Goal: Task Accomplishment & Management: Use online tool/utility

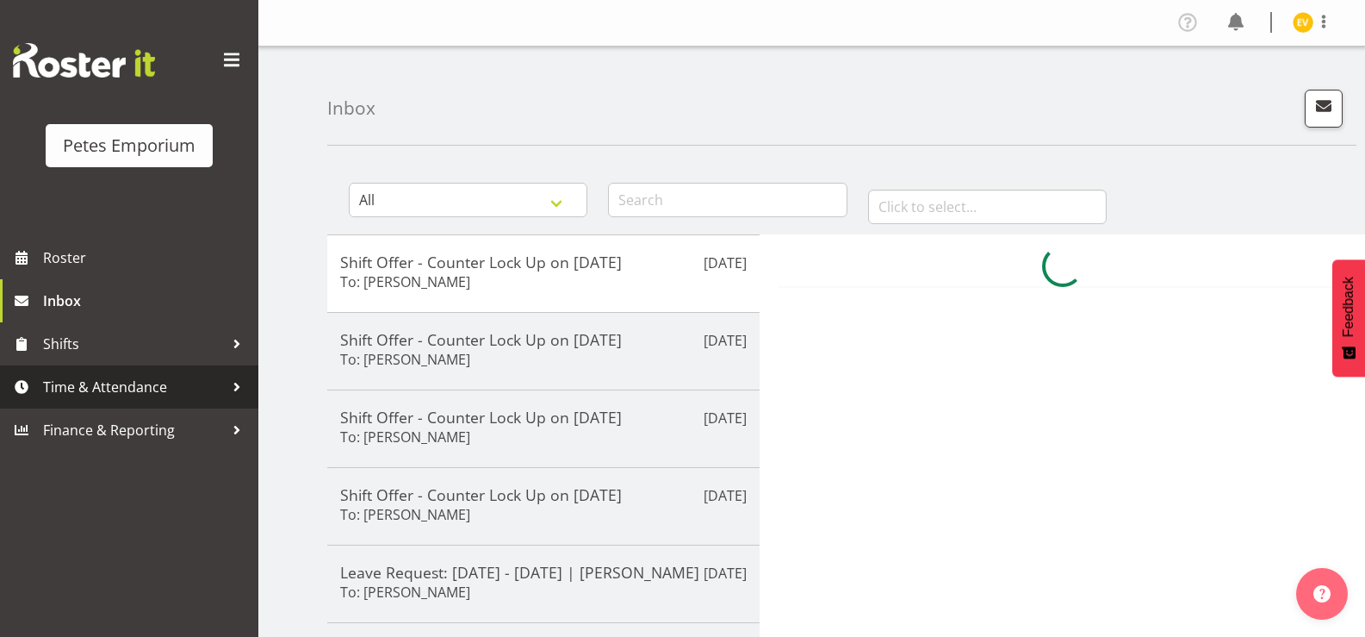
click at [143, 376] on span "Time & Attendance" at bounding box center [133, 387] width 181 height 26
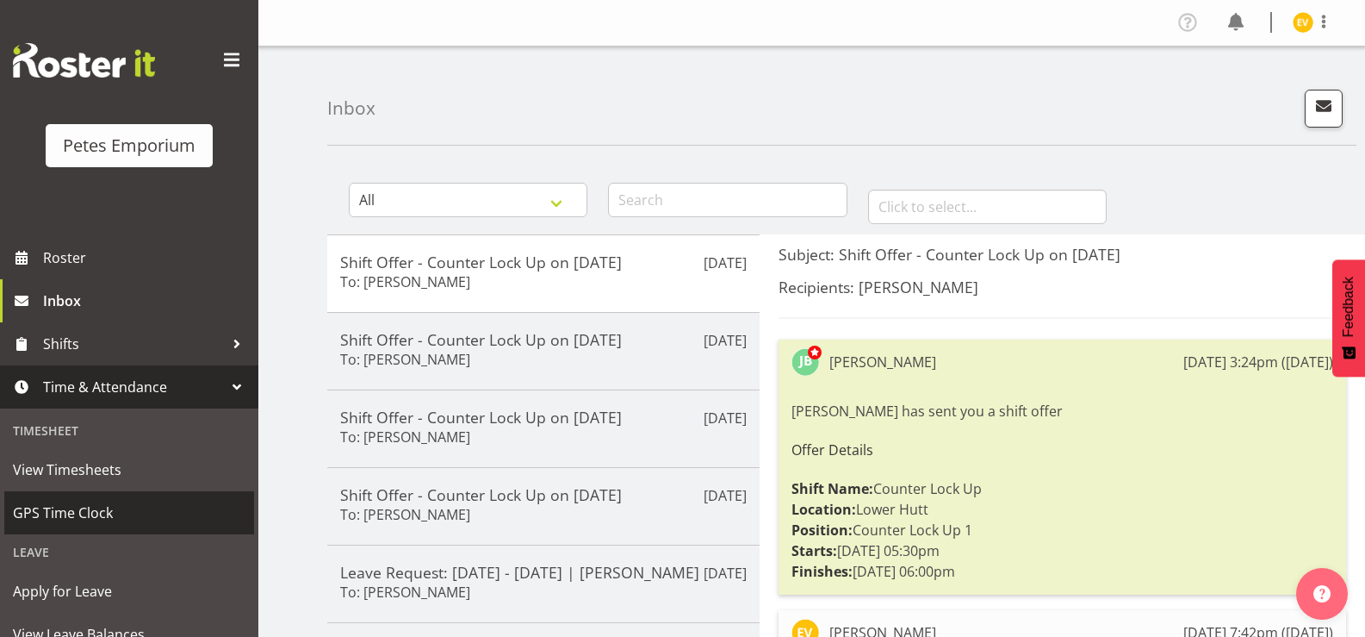
click at [140, 514] on span "GPS Time Clock" at bounding box center [129, 513] width 233 height 26
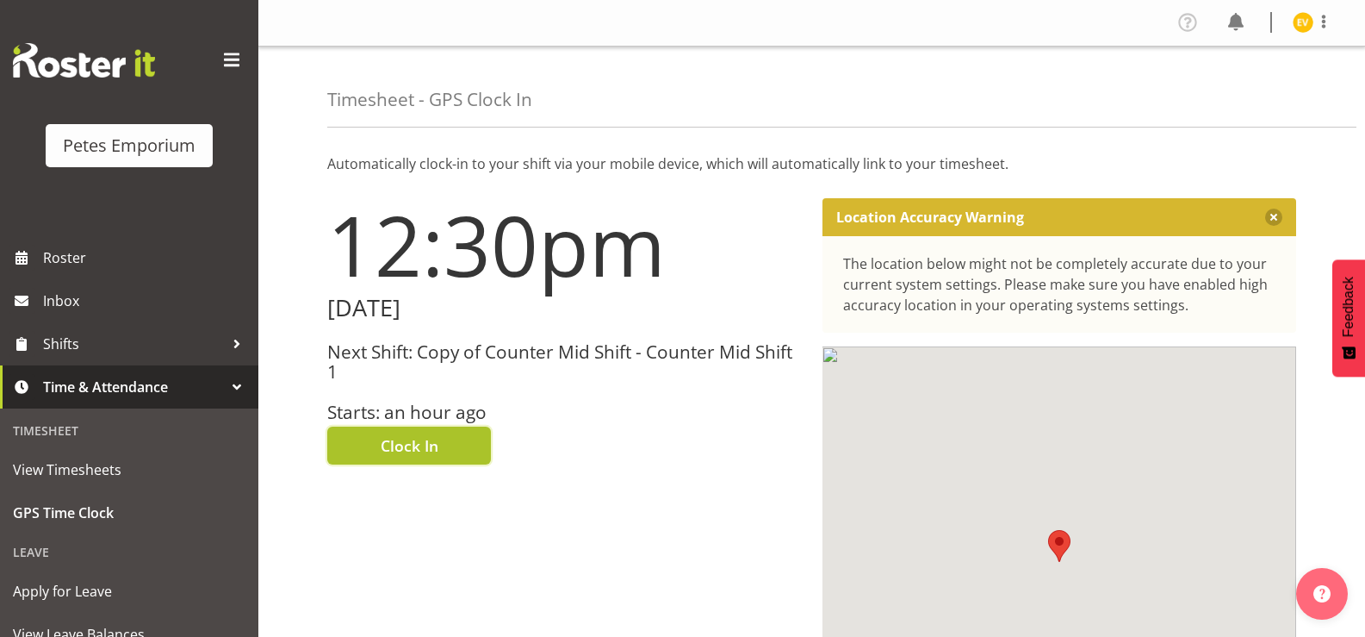
click at [444, 445] on button "Clock In" at bounding box center [409, 445] width 164 height 38
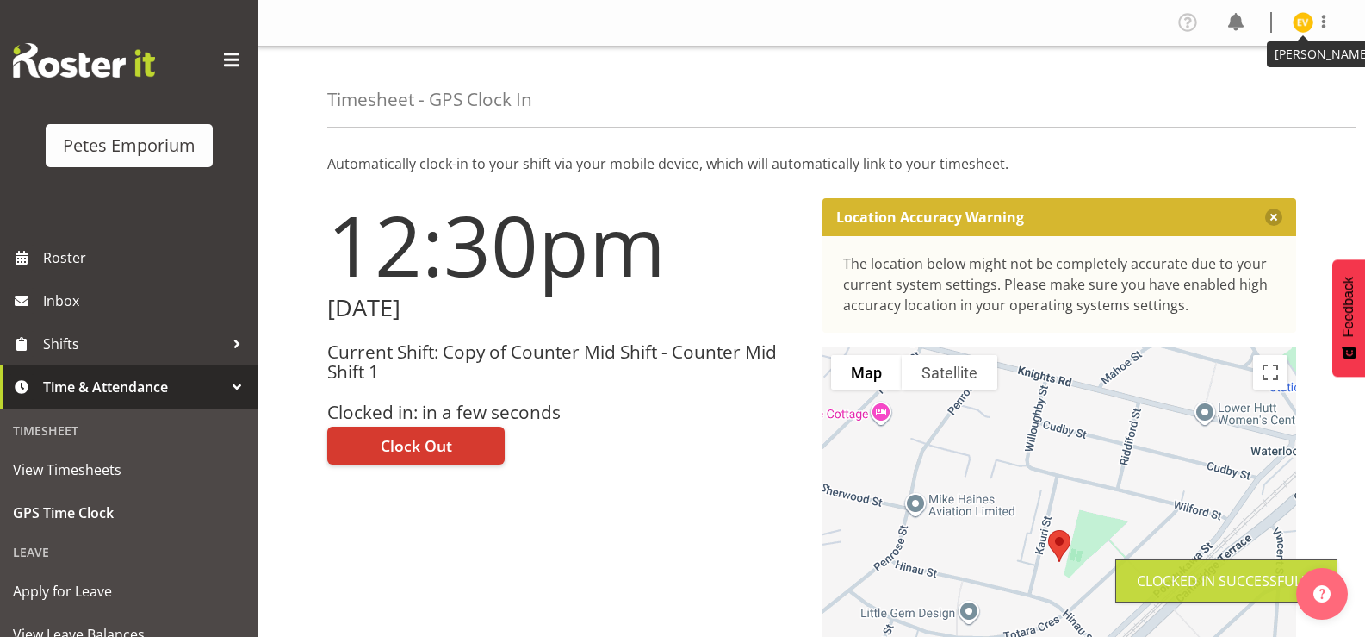
click at [1305, 24] on img at bounding box center [1303, 22] width 21 height 21
click at [1265, 93] on link "Log Out" at bounding box center [1251, 90] width 165 height 31
